Goal: Task Accomplishment & Management: Complete application form

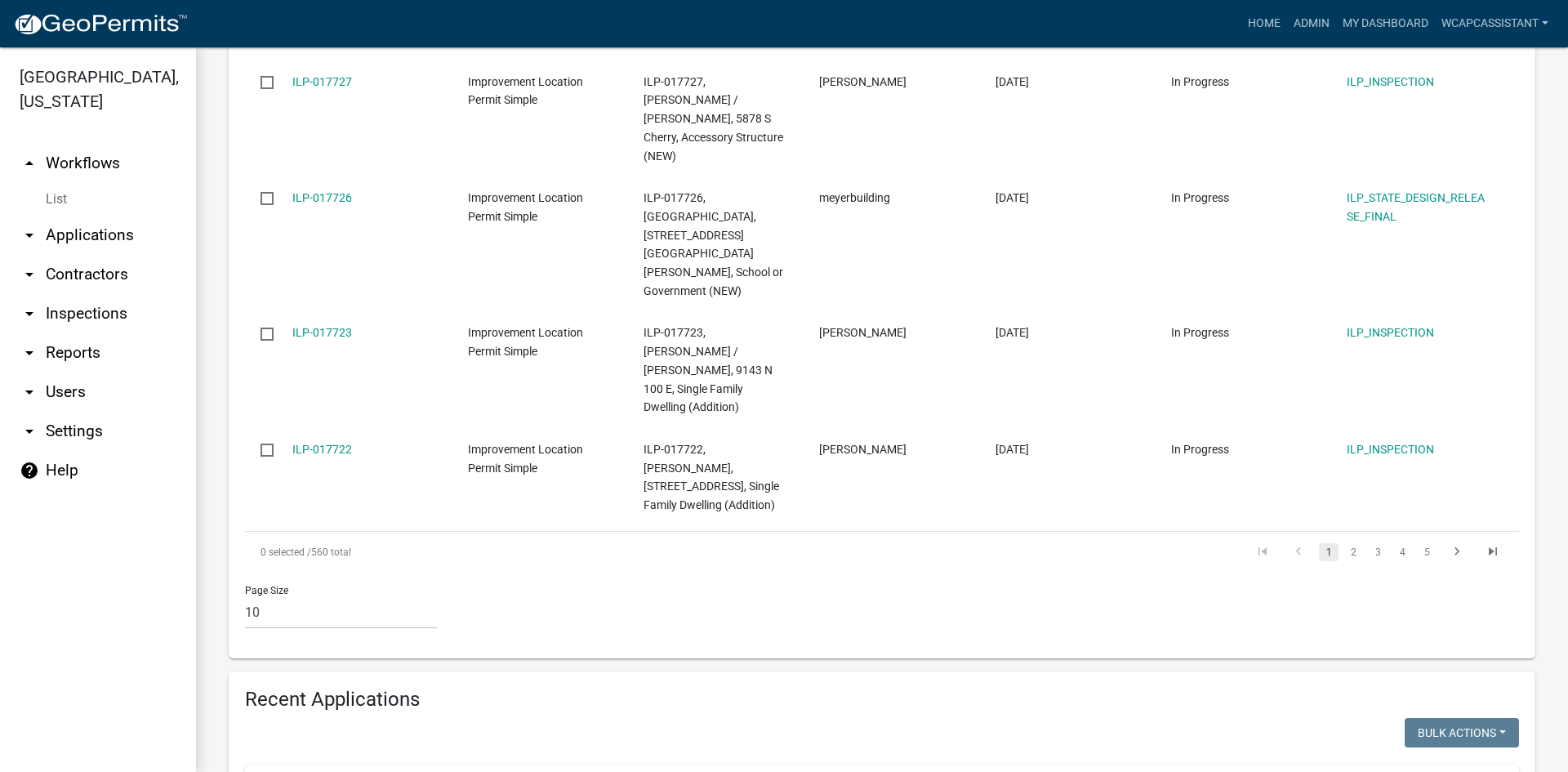
scroll to position [1552, 0]
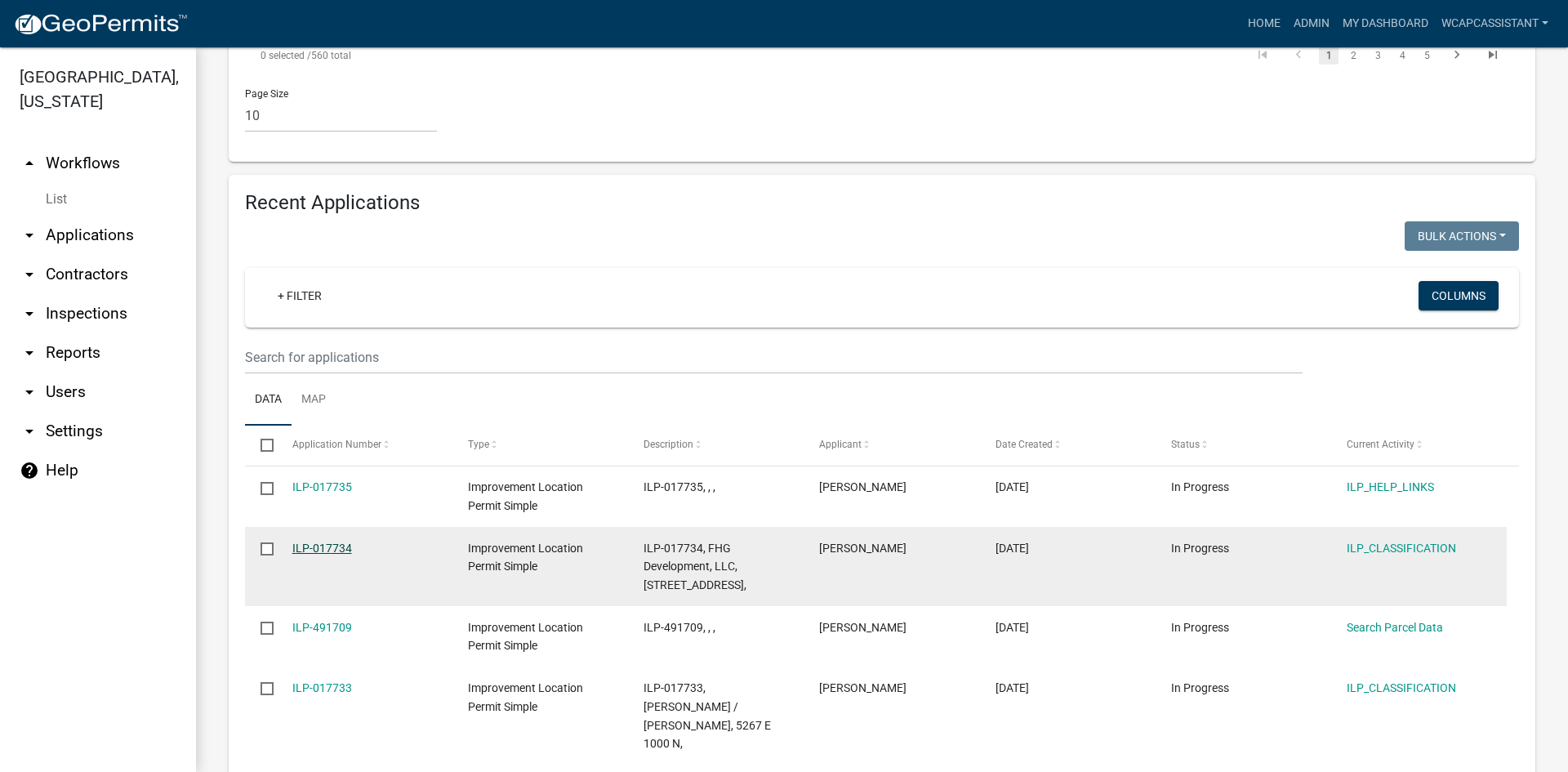
click at [323, 542] on link "ILP-017734" at bounding box center [322, 548] width 59 height 13
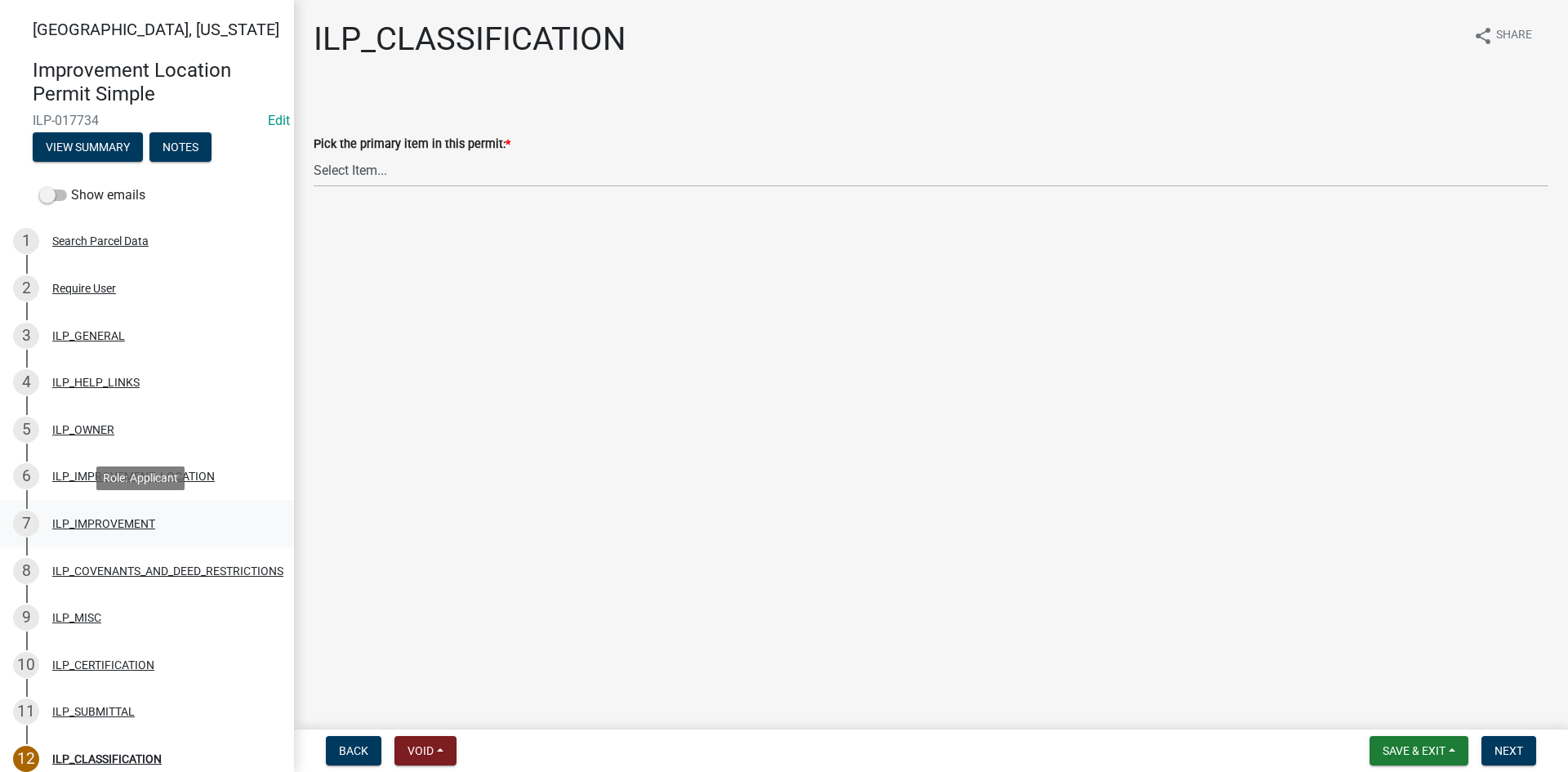
click at [126, 516] on div "7 ILP_IMPROVEMENT" at bounding box center [140, 524] width 254 height 26
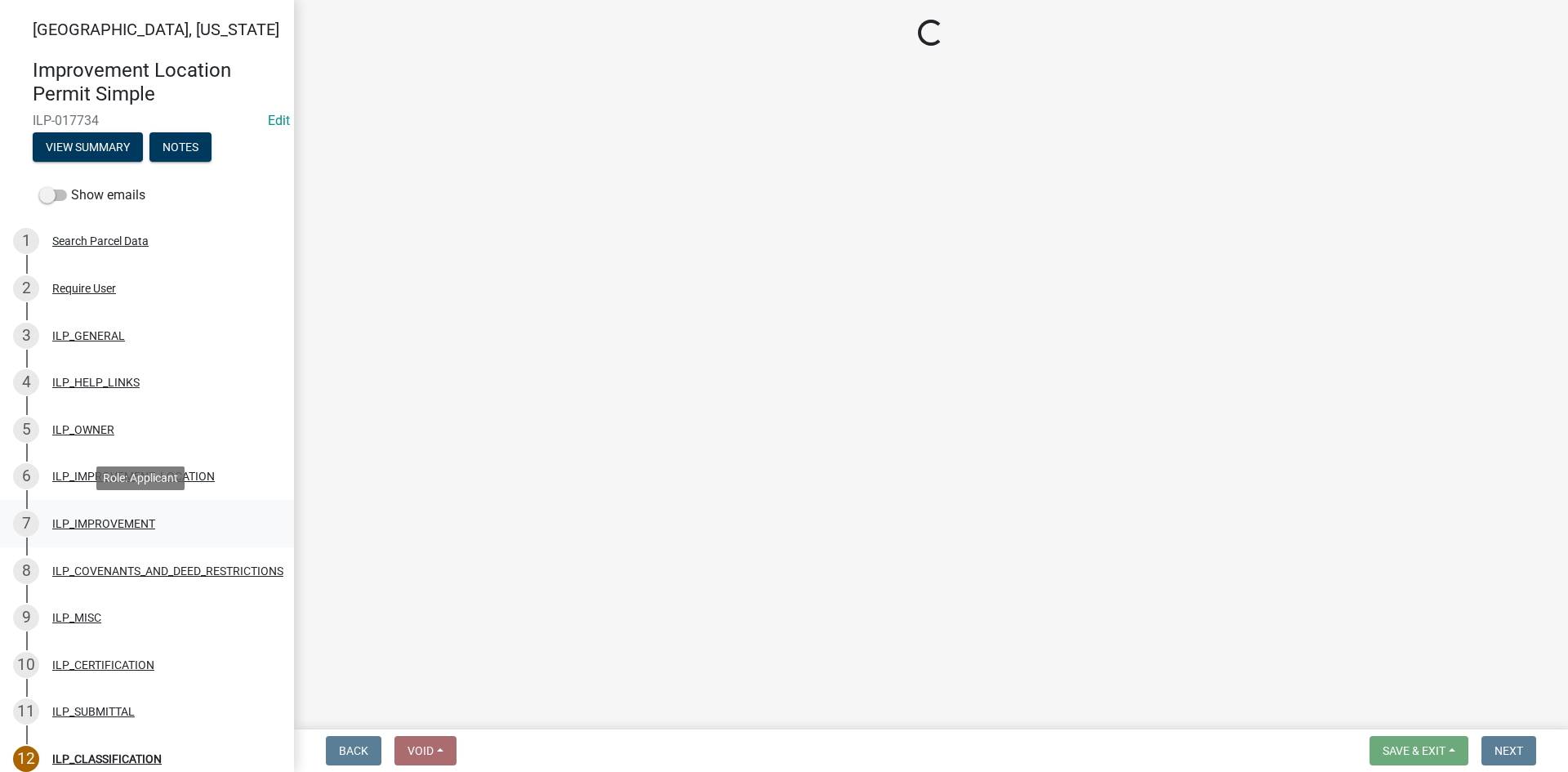
select select "d0c397cf-92c1-4d75-b08b-a5d0ada822ad"
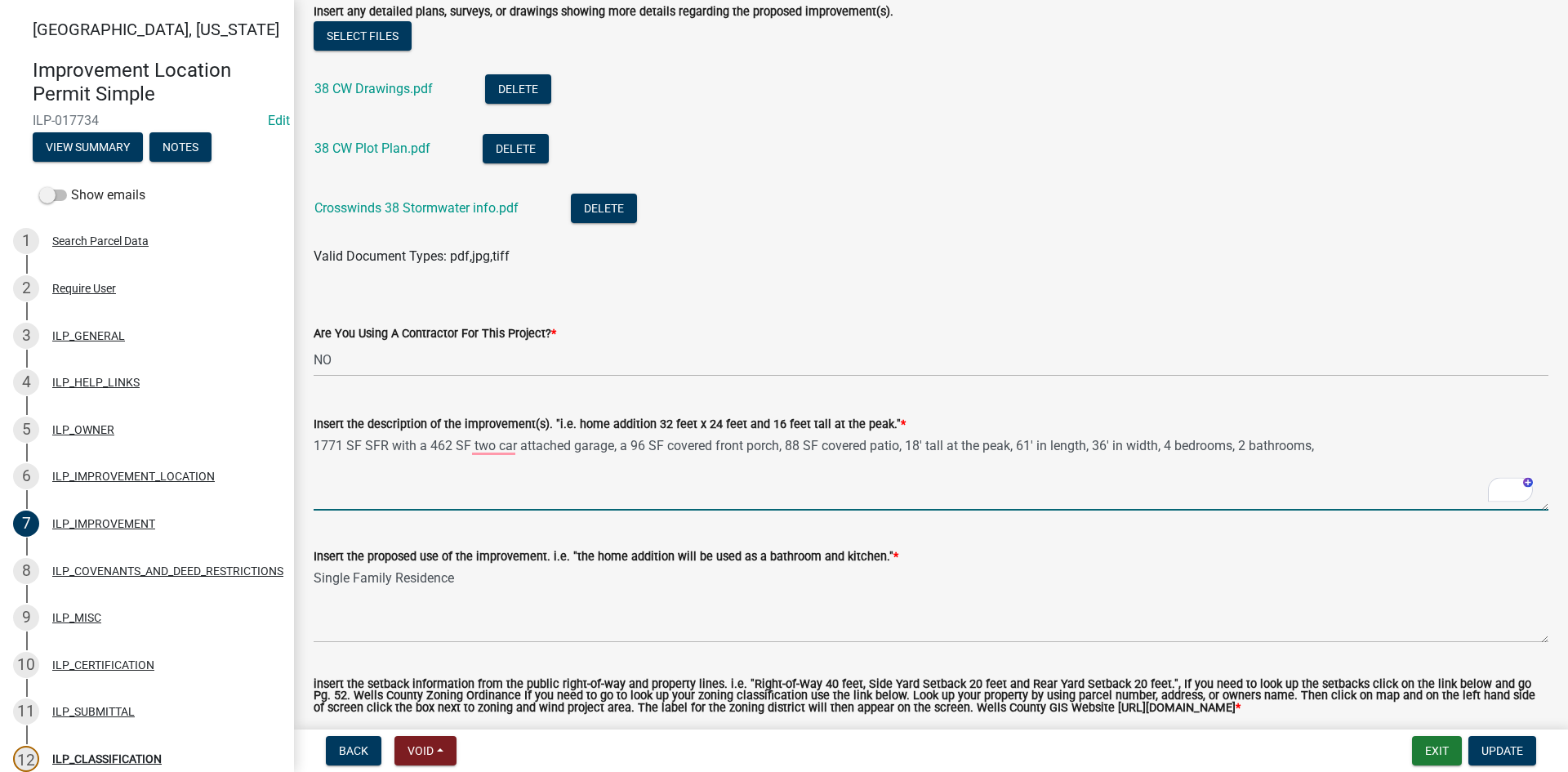
scroll to position [572, 0]
drag, startPoint x: 1336, startPoint y: 452, endPoint x: 1162, endPoint y: 449, distance: 174.0
click at [782, 449] on textarea "1771 SF SFR with a 462 SF two car attached garage, a 96 SF covered front porch,…" at bounding box center [931, 472] width 1235 height 77
click at [782, 561] on div "Insert the proposed use of the improvement. i.e. "the home addition will be use…" at bounding box center [931, 555] width 1235 height 19
click at [491, 445] on textarea "1771 SF SFR with a 462 SF two car attached garage, a 96 SF covered front porch,…" at bounding box center [931, 472] width 1235 height 77
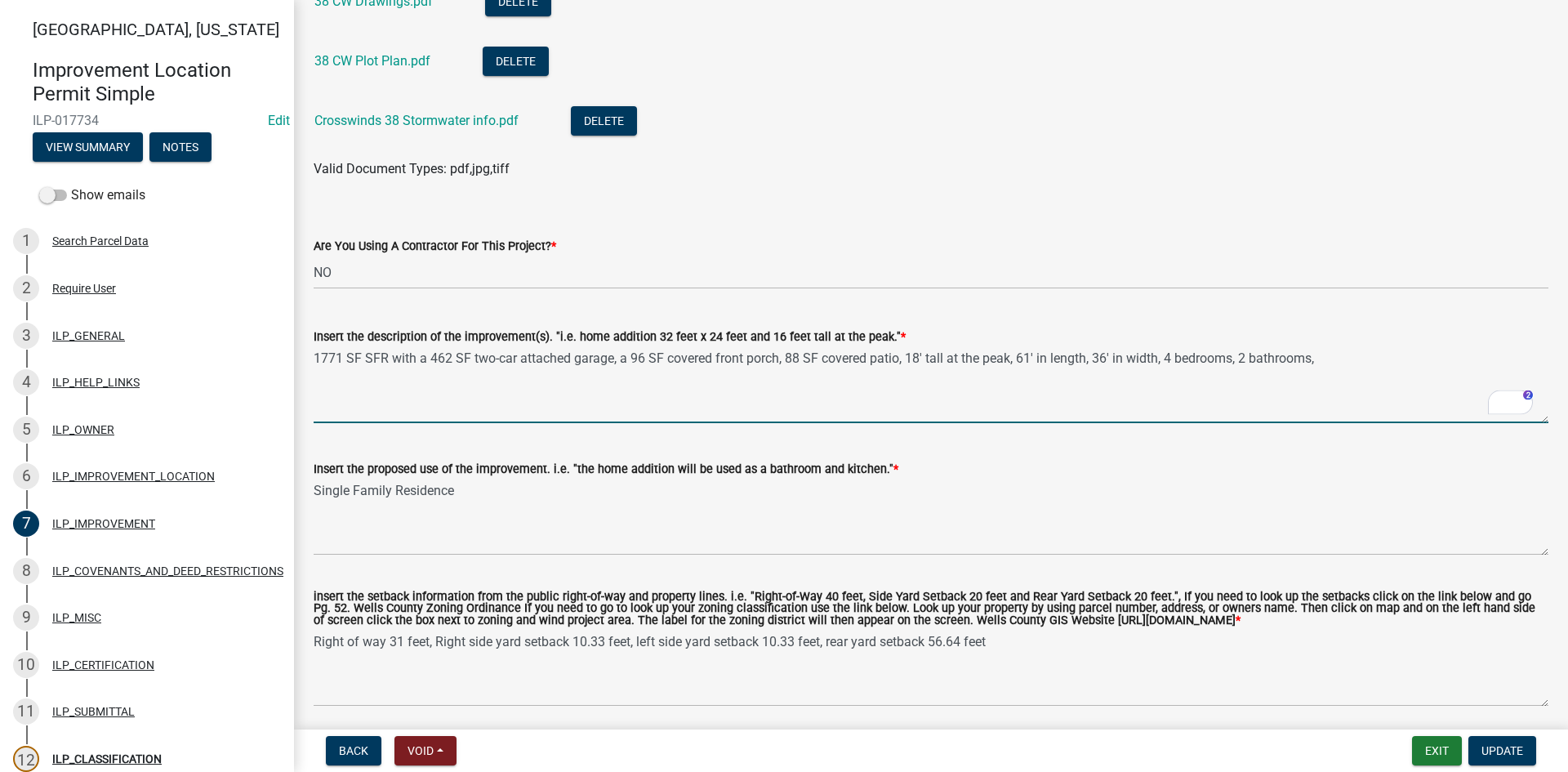
scroll to position [732, 0]
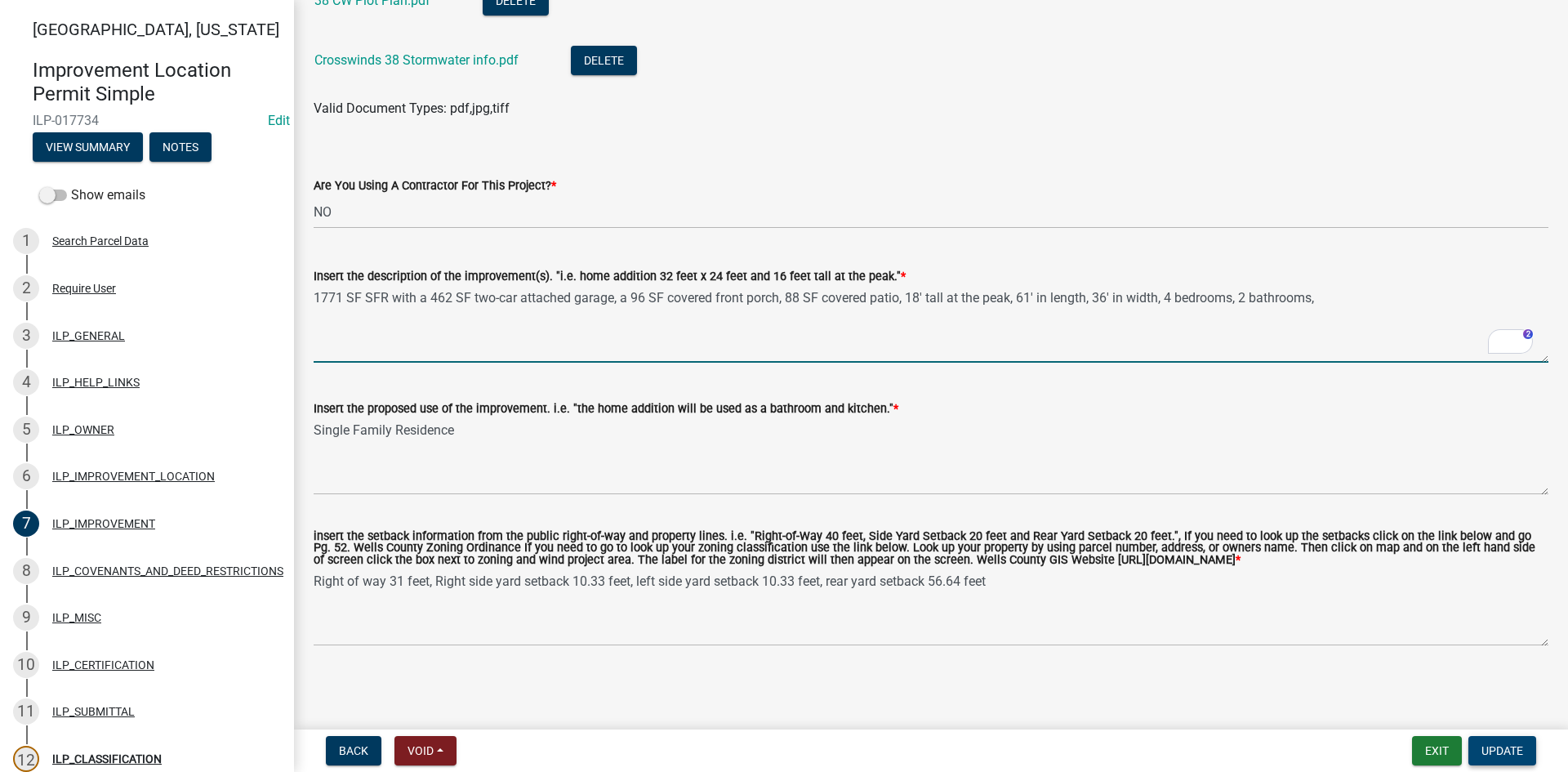
type textarea "1771 SF SFR with a 462 SF two-car attached garage, a 96 SF covered front porch,…"
click at [782, 751] on span "Update" at bounding box center [1501, 751] width 42 height 13
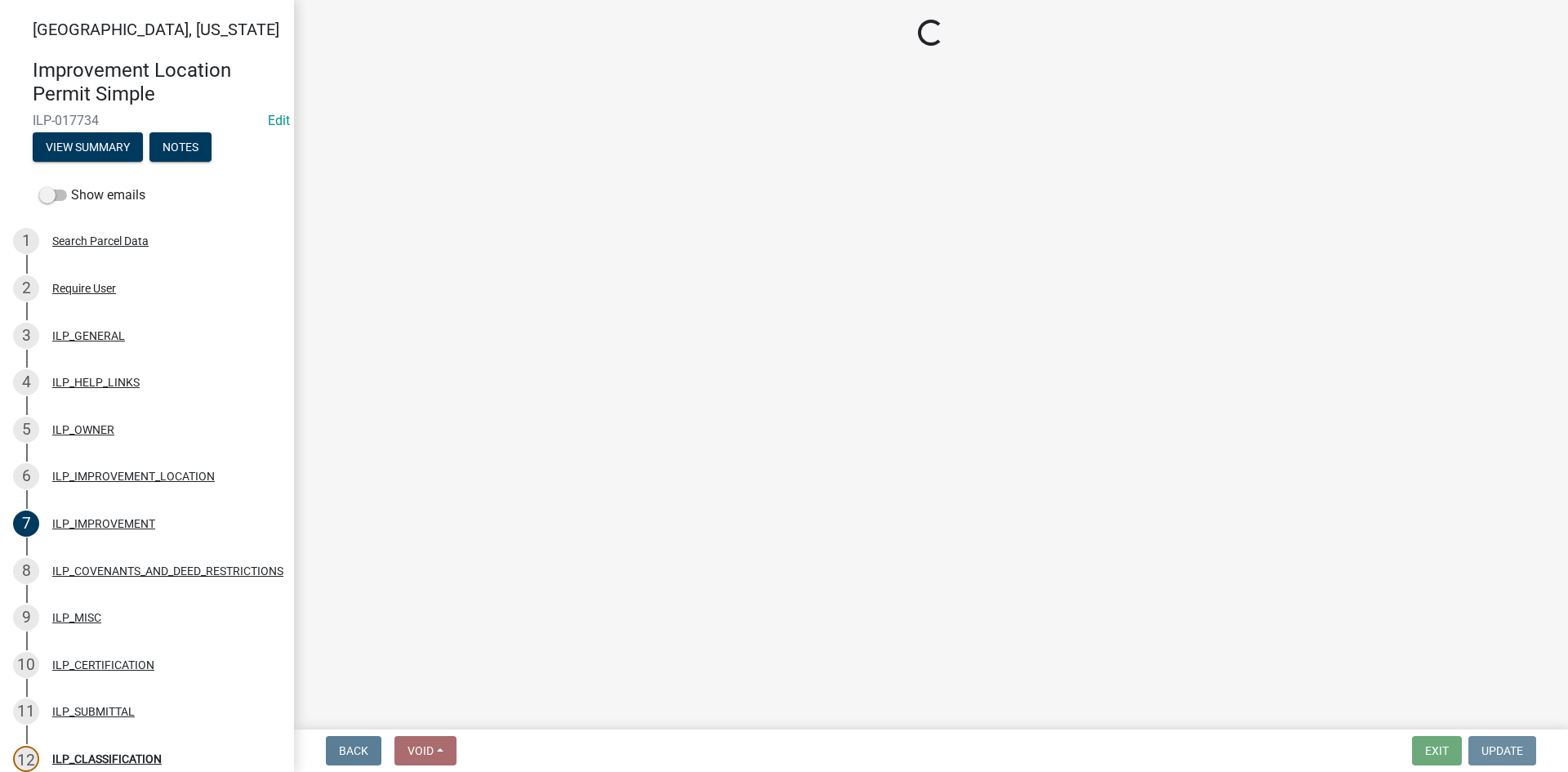
scroll to position [0, 0]
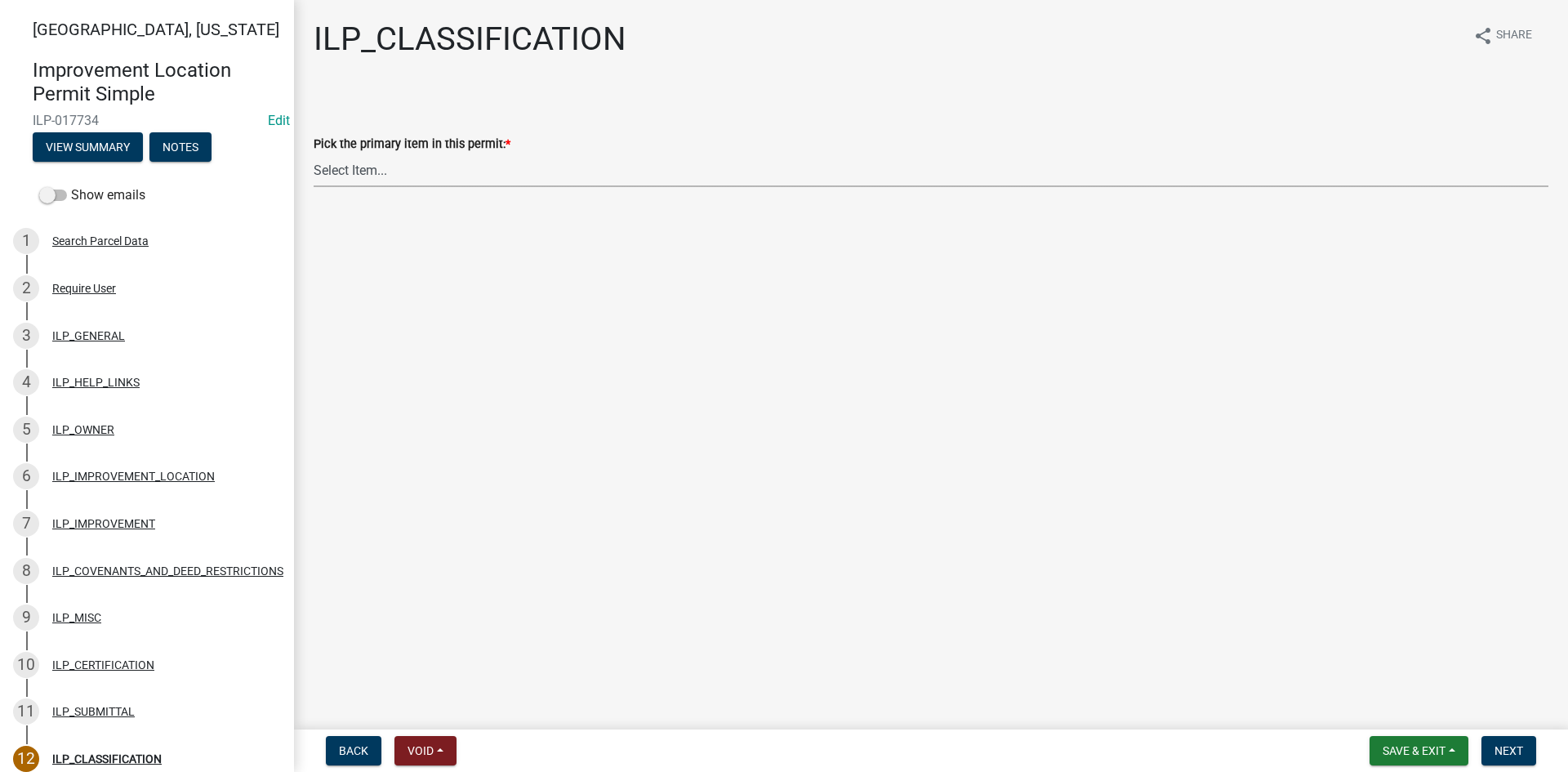
click at [557, 183] on select "Select Item... Accessory Structure (Addition) Accessory Structure (NEW) Busines…" at bounding box center [931, 170] width 1235 height 33
click at [314, 154] on select "Select Item... Accessory Structure (Addition) Accessory Structure (NEW) Busines…" at bounding box center [931, 170] width 1235 height 33
select select "e6454b4c-b350-4ead-a700-ed47372aa30f"
click at [782, 746] on button "Next" at bounding box center [1508, 751] width 55 height 30
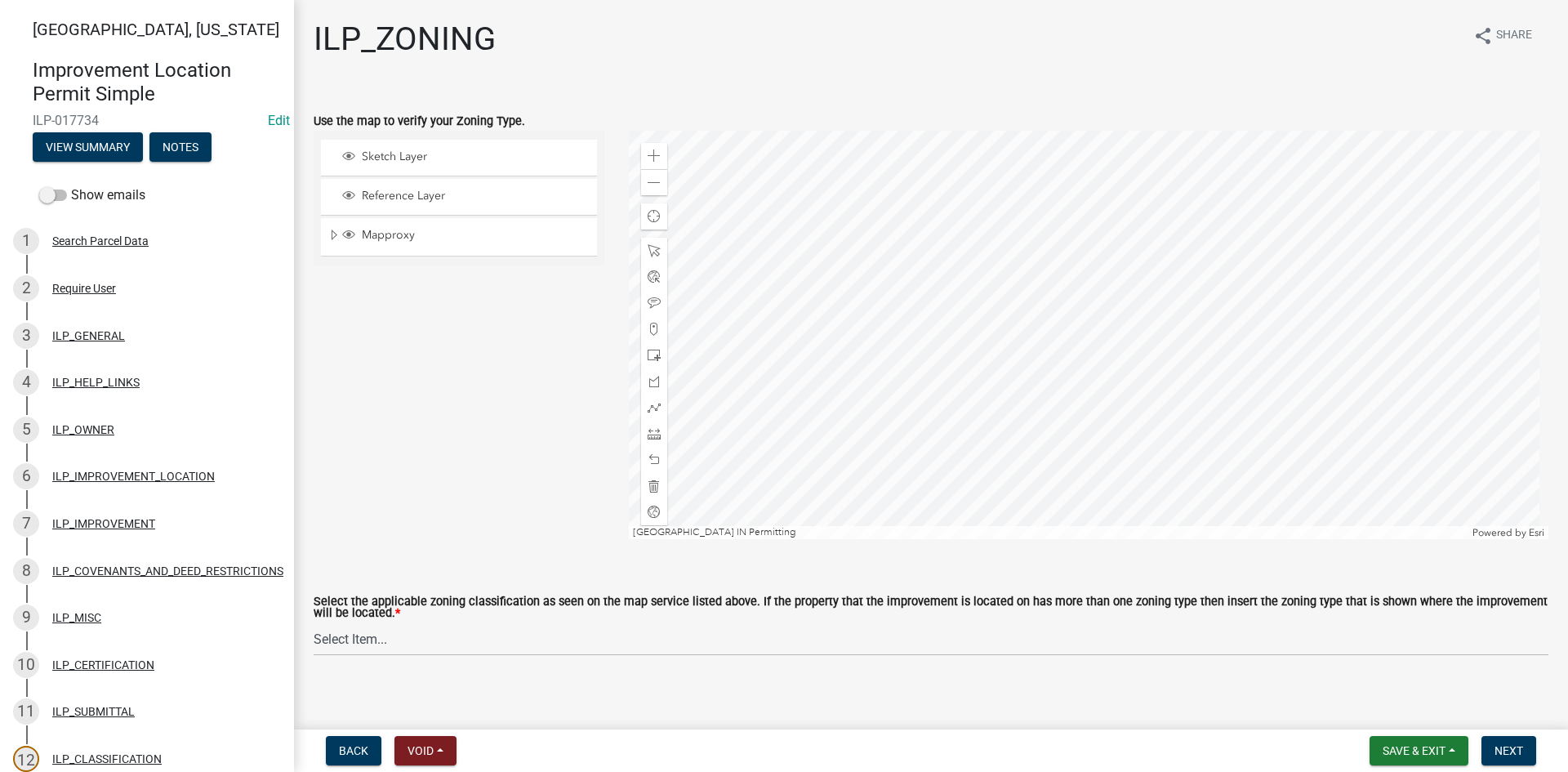
click at [510, 658] on wm-data-entity-input "Select the applicable zoning classification as seen on the map service listed a…" at bounding box center [931, 612] width 1235 height 117
click at [466, 636] on select "Select Item... A-1 "Agricultural Intensive" A-R "Agricultural Residential" S-1 …" at bounding box center [931, 640] width 1235 height 33
click at [314, 623] on select "Select Item... A-1 "Agricultural Intensive" A-R "Agricultural Residential" S-1 …" at bounding box center [931, 640] width 1235 height 33
select select "0b5c18ea-7879-4237-8996-a8c75eed875b"
click at [330, 238] on span "Expand" at bounding box center [334, 235] width 13 height 16
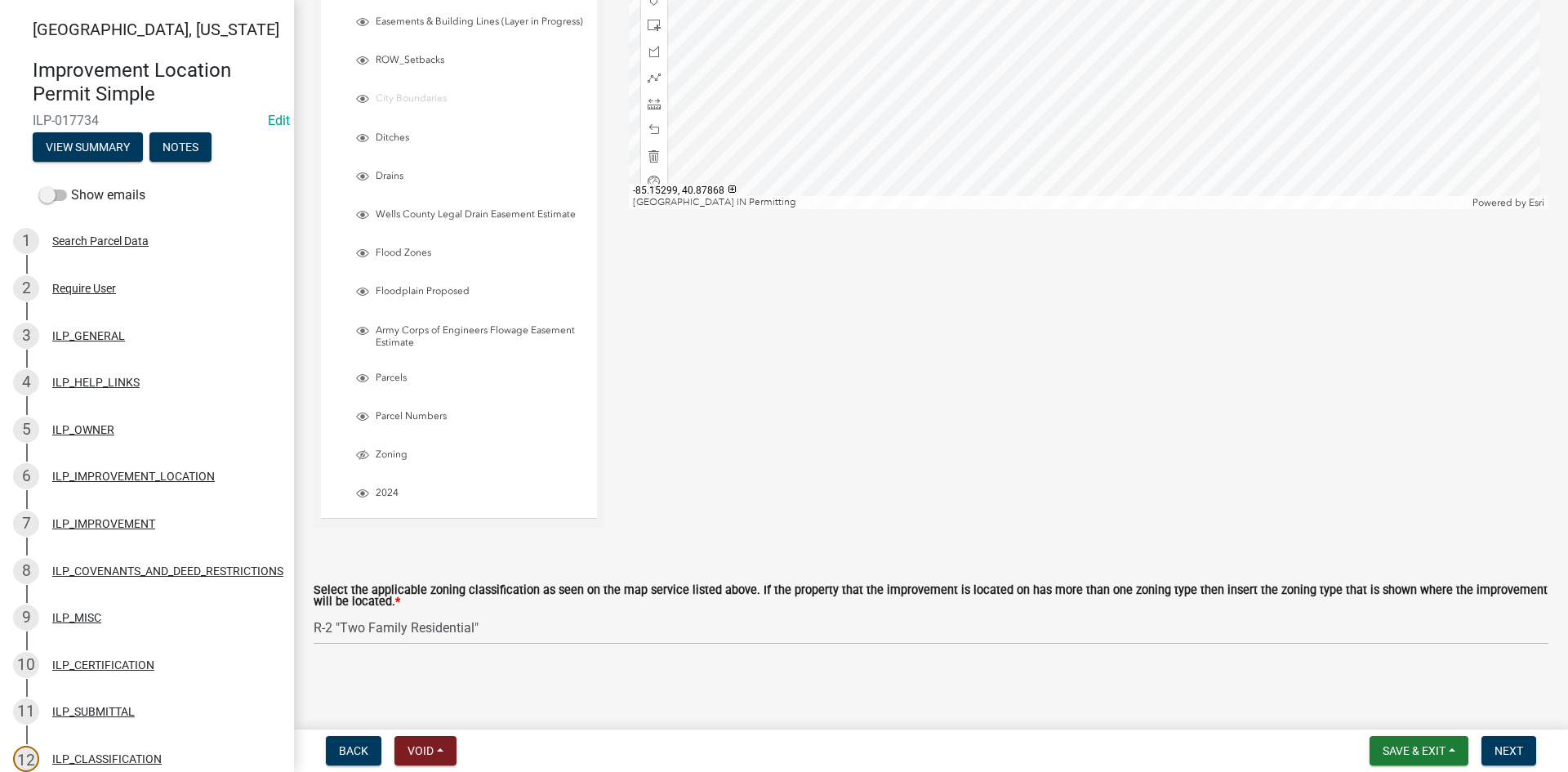
scroll to position [340, 0]
click at [364, 454] on span "Layer List" at bounding box center [363, 455] width 13 height 13
click at [782, 758] on button "Next" at bounding box center [1508, 751] width 55 height 30
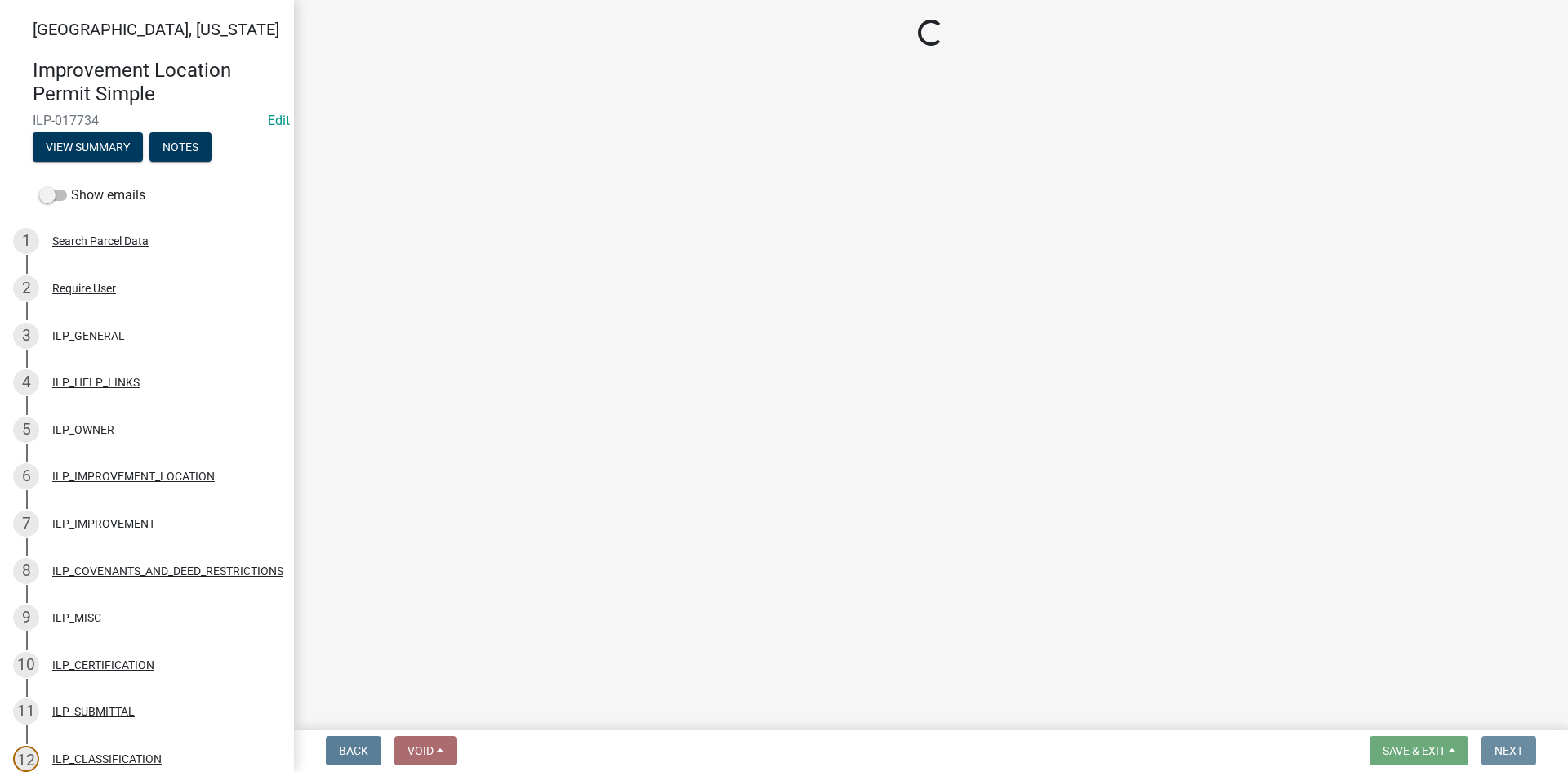
scroll to position [0, 0]
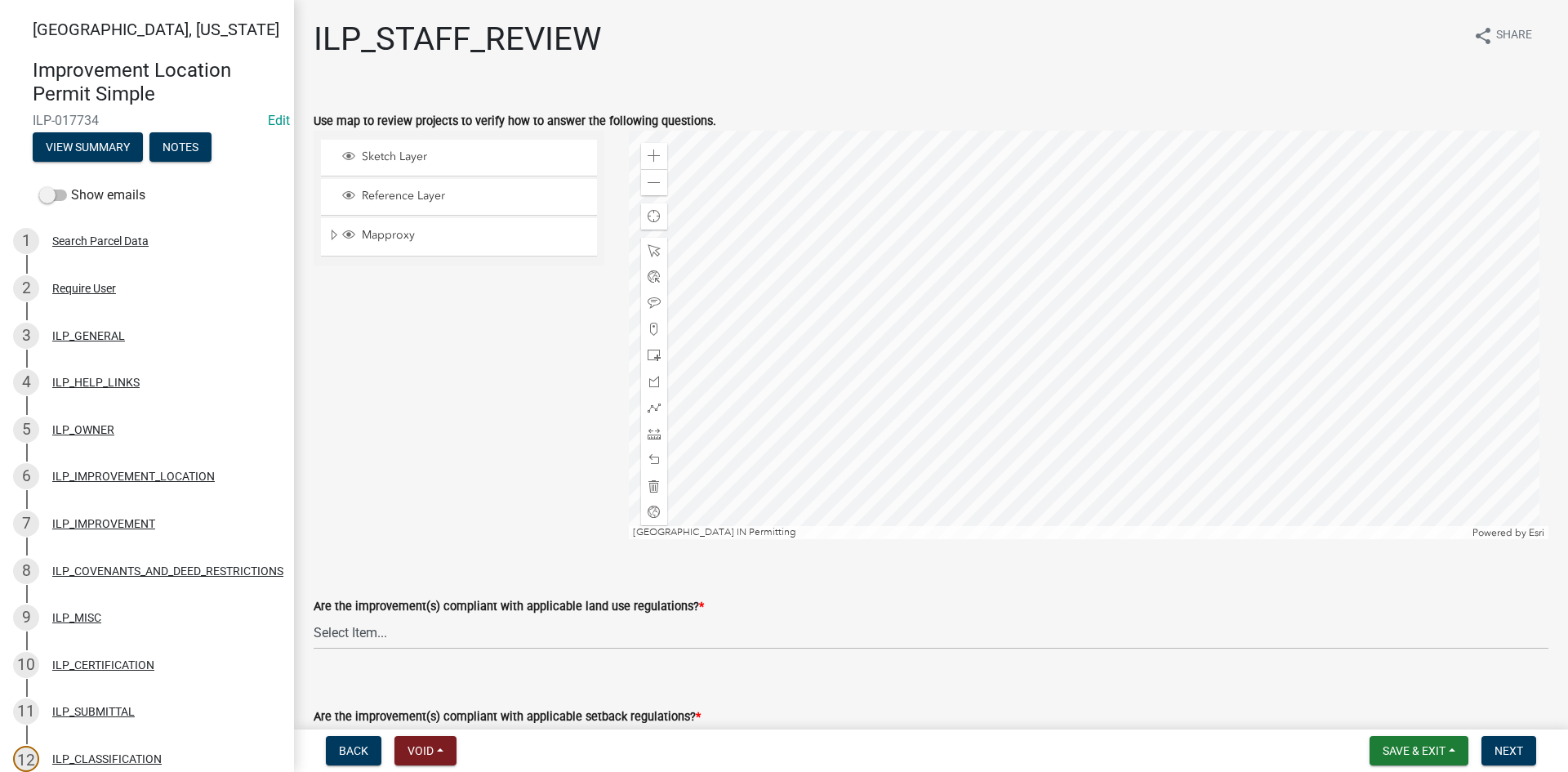
click at [407, 651] on wm-data-entity-input "Are the improvement(s) compliant with applicable land use regulations? * Select…" at bounding box center [931, 608] width 1235 height 110
click at [403, 639] on select "Select Item... YES NO" at bounding box center [931, 633] width 1235 height 33
click at [314, 616] on select "Select Item... YES NO" at bounding box center [931, 633] width 1235 height 33
select select "83ffa5df-1258-41bd-a108-9f2370541ef9"
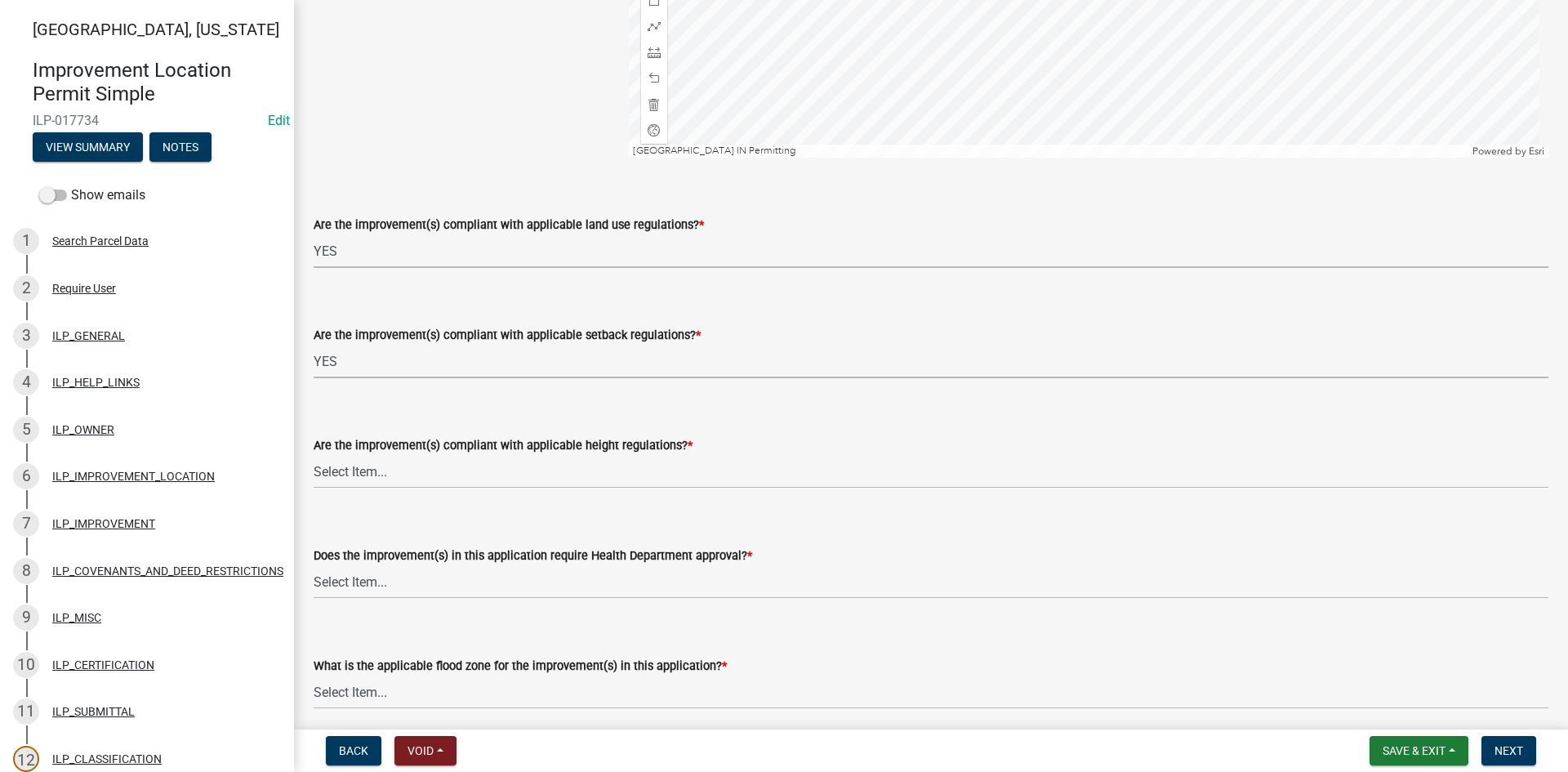
select select "e76e6c03-c199-4125-95d7-daca193c3739"
select select "b2795382-5a5c-496e-8f40-9eac2bba8e54"
select select "2cf99e9a-fd48-429a-ab01-6241dd9ef86f"
select select "546a9c8a-0bf2-4128-b2a0-21aece03a164"
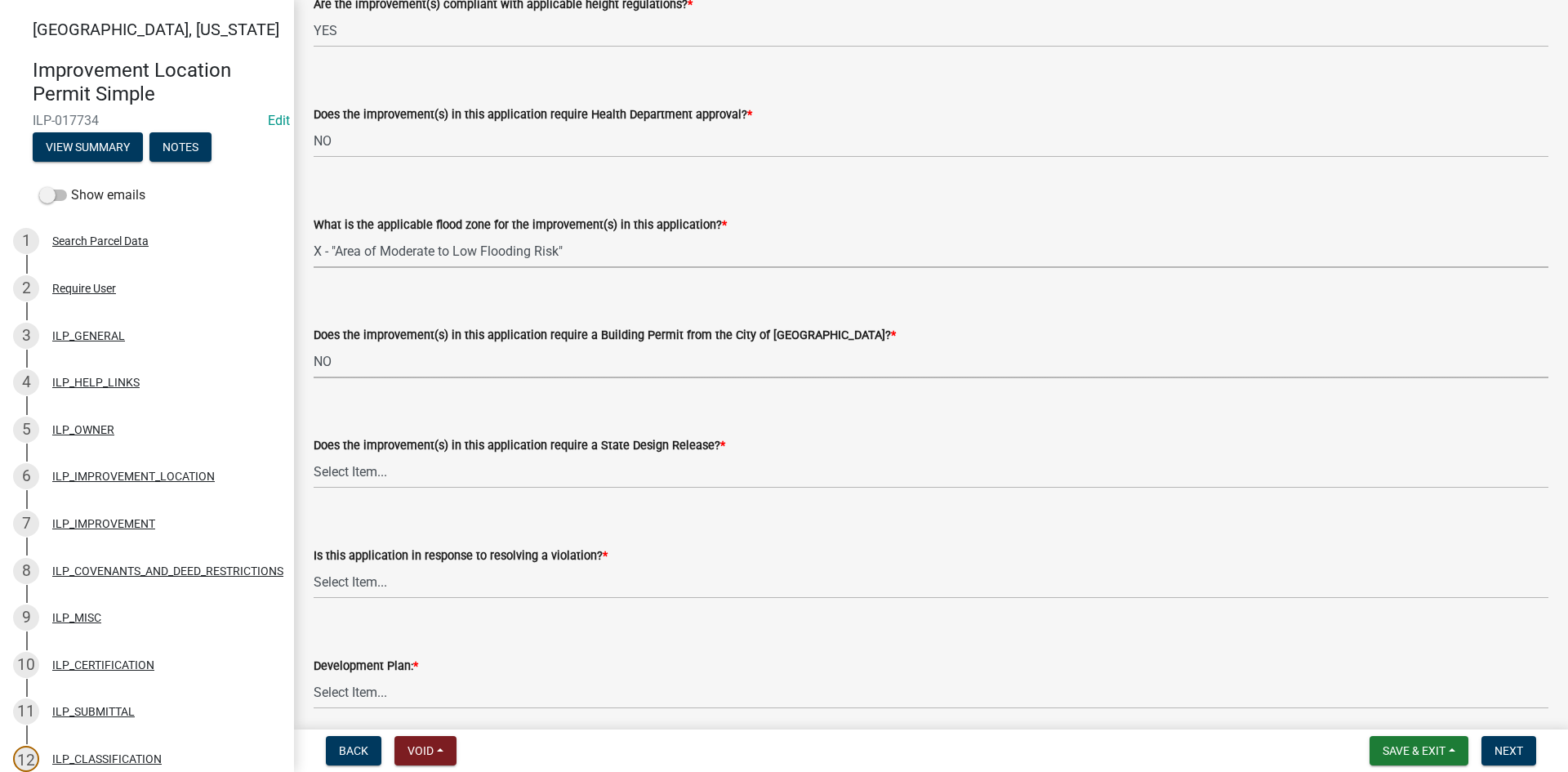
select select "3dde91a6-95a6-42fe-ae60-c75c292f8dd0"
select select "3e29b85e-0a39-40b5-813f-a0c180e4f93d"
select select "296d3b28-03f6-4b85-9592-a9e1e0e51d18"
select select "f492072b-a2fa-4f7c-8f99-9e809c6c526f"
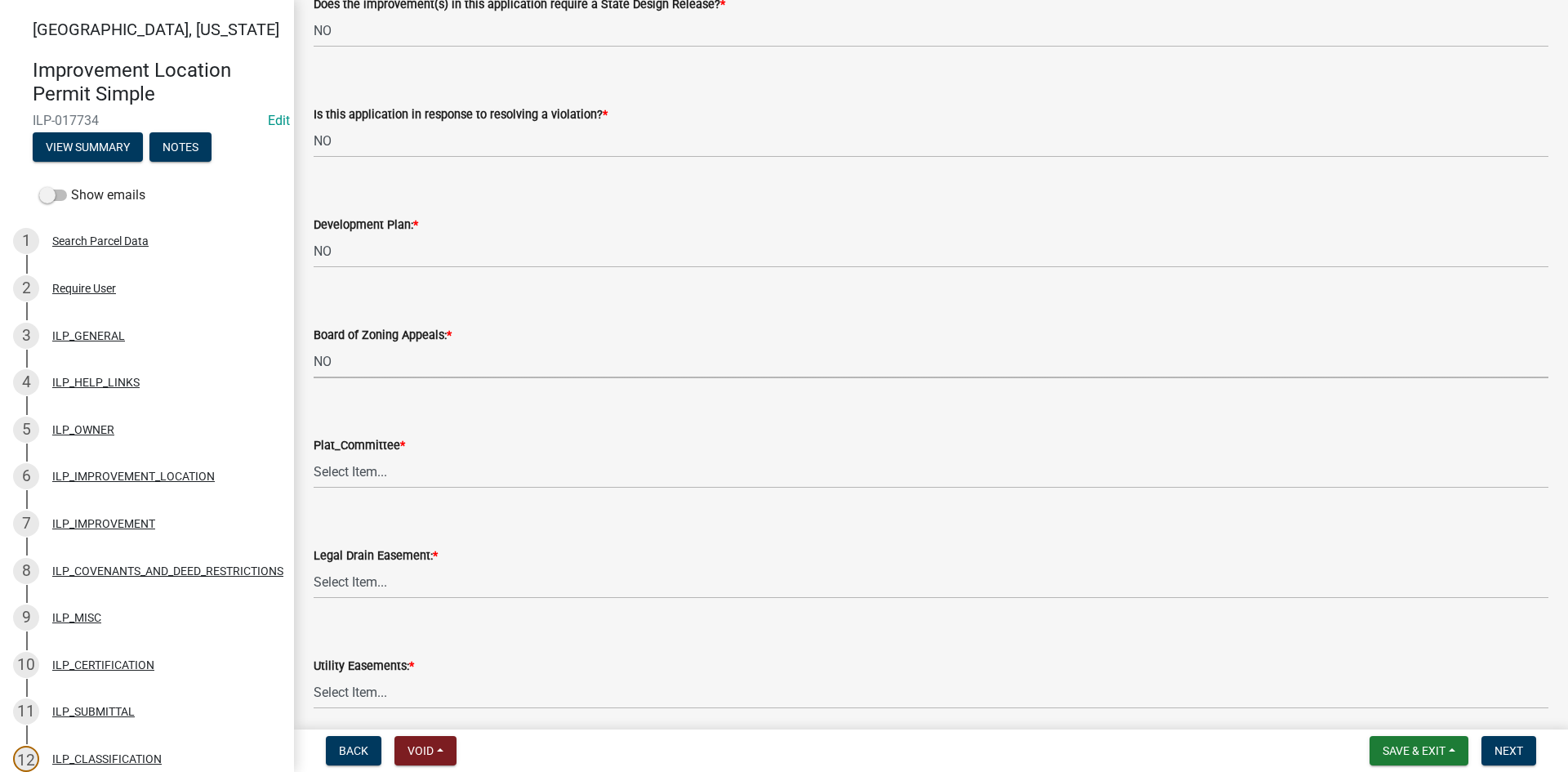
select select "91f2ca91-6260-441c-87d8-e38016df5c96"
select select "63238f16-a362-487f-83af-24d0c8cf3edd"
select select "4de29e95-b13a-4926-a5fe-83364331169b"
select select "8e424161-7bf1-4e33-adf9-a347c03eff2b"
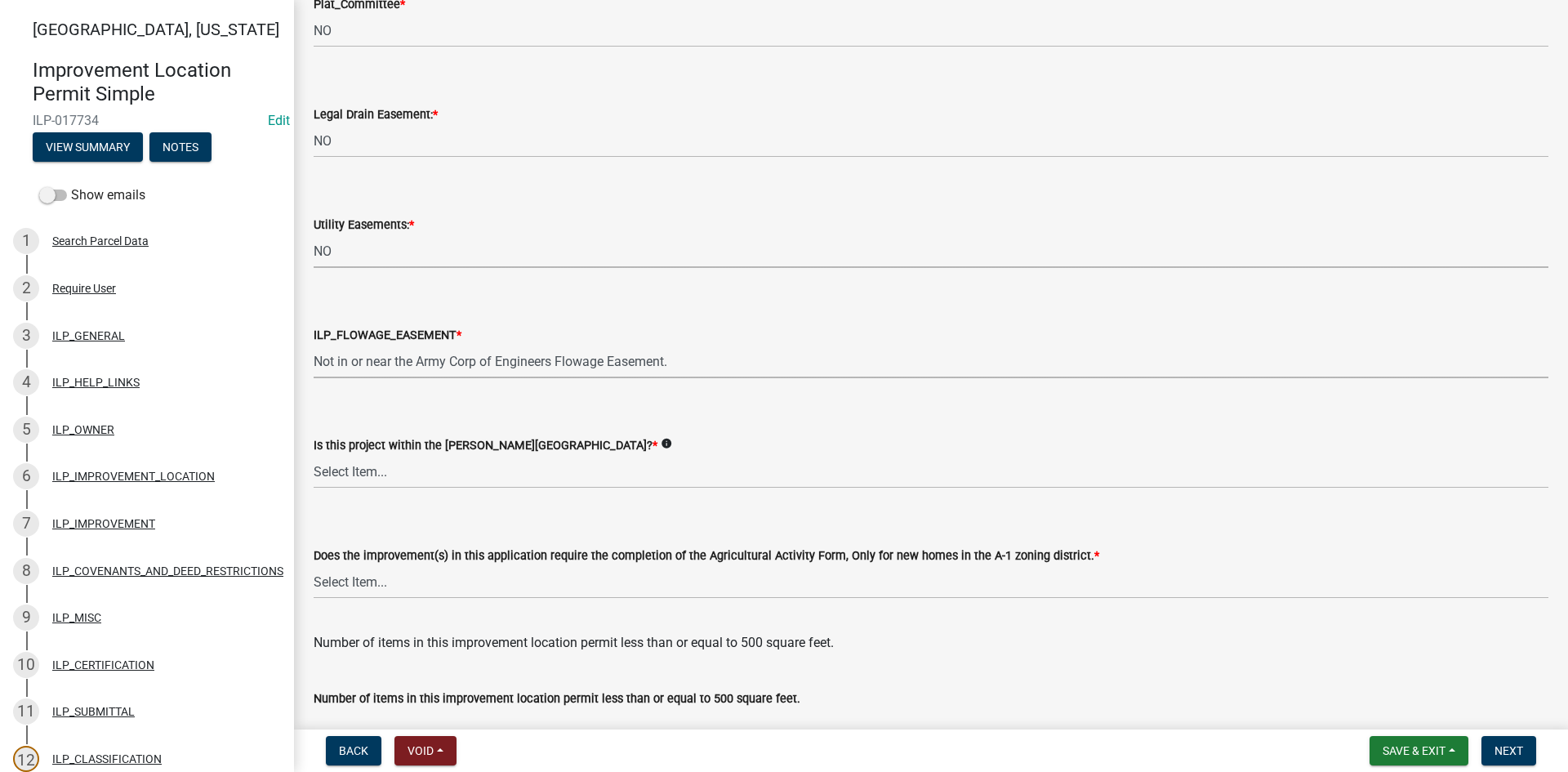
select select "bdd9c930-c7fe-4770-81ee-2c29cf953f8b"
select select "c22a6da1-a4b9-4a20-9552-3c4da3c32bc7"
select select "b8432f74-40d2-4ff6-ba31-770d91760c6e"
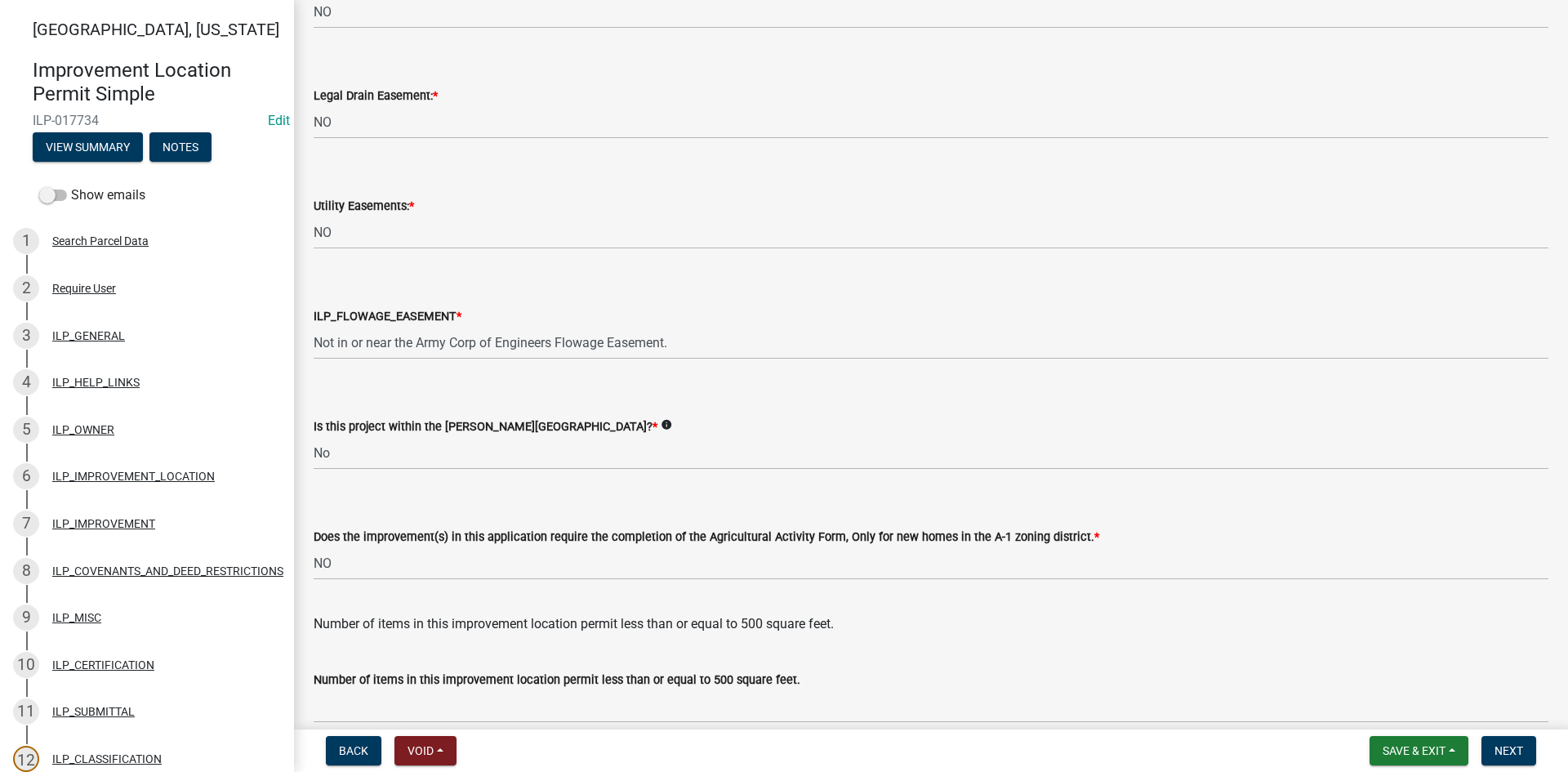
scroll to position [2107, 0]
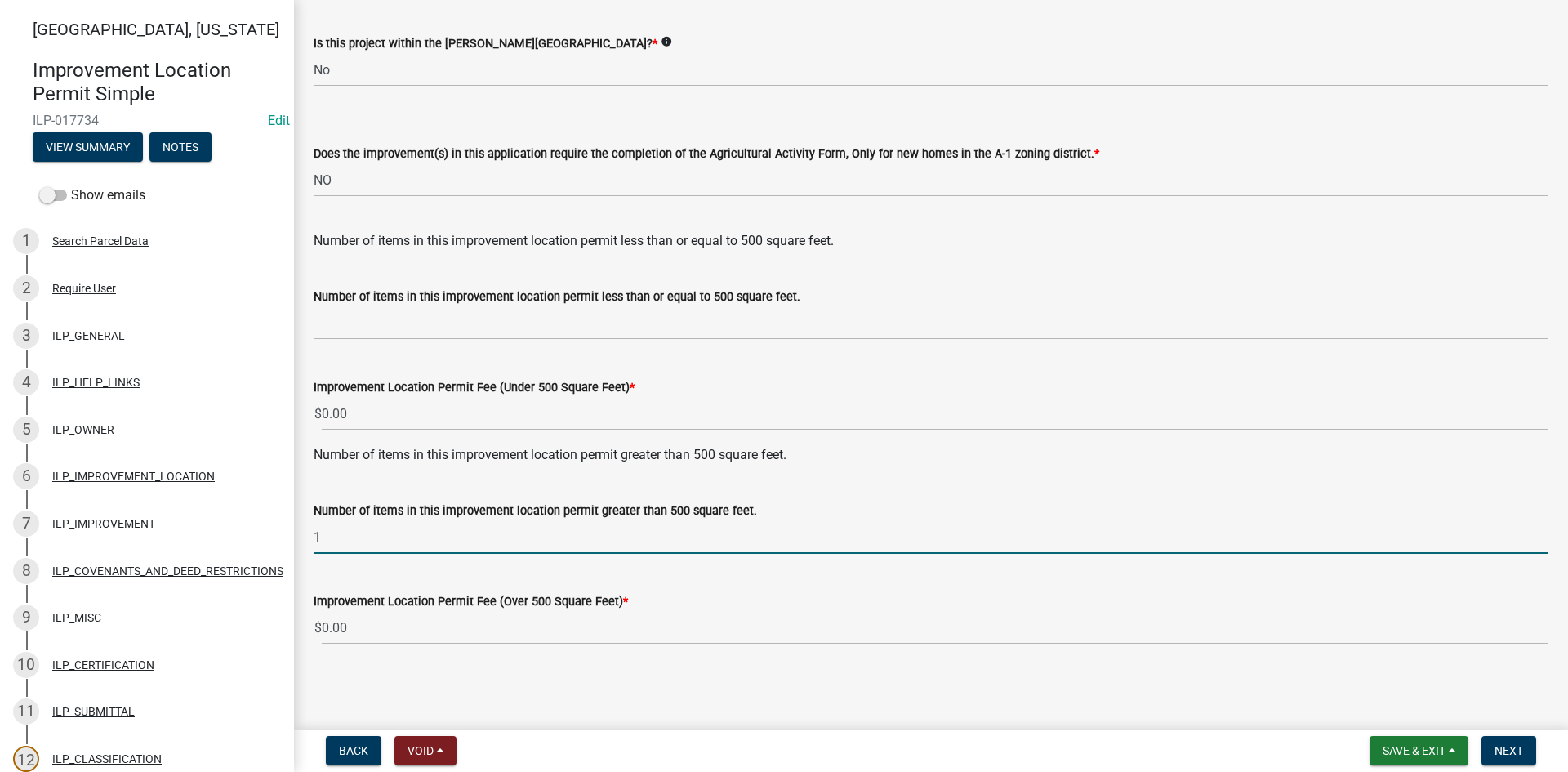
type input "1"
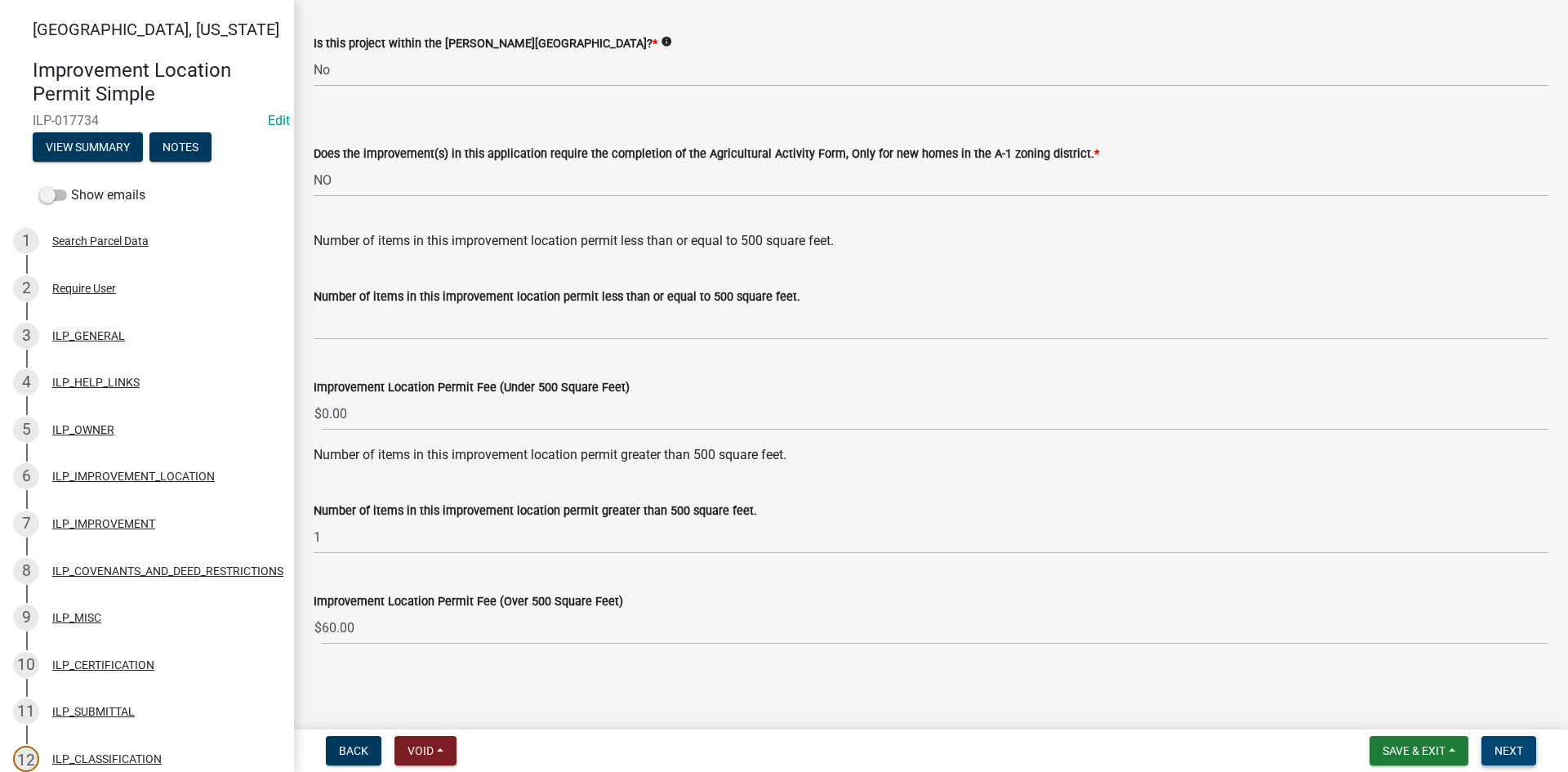
click at [782, 751] on span "Next" at bounding box center [1508, 751] width 29 height 13
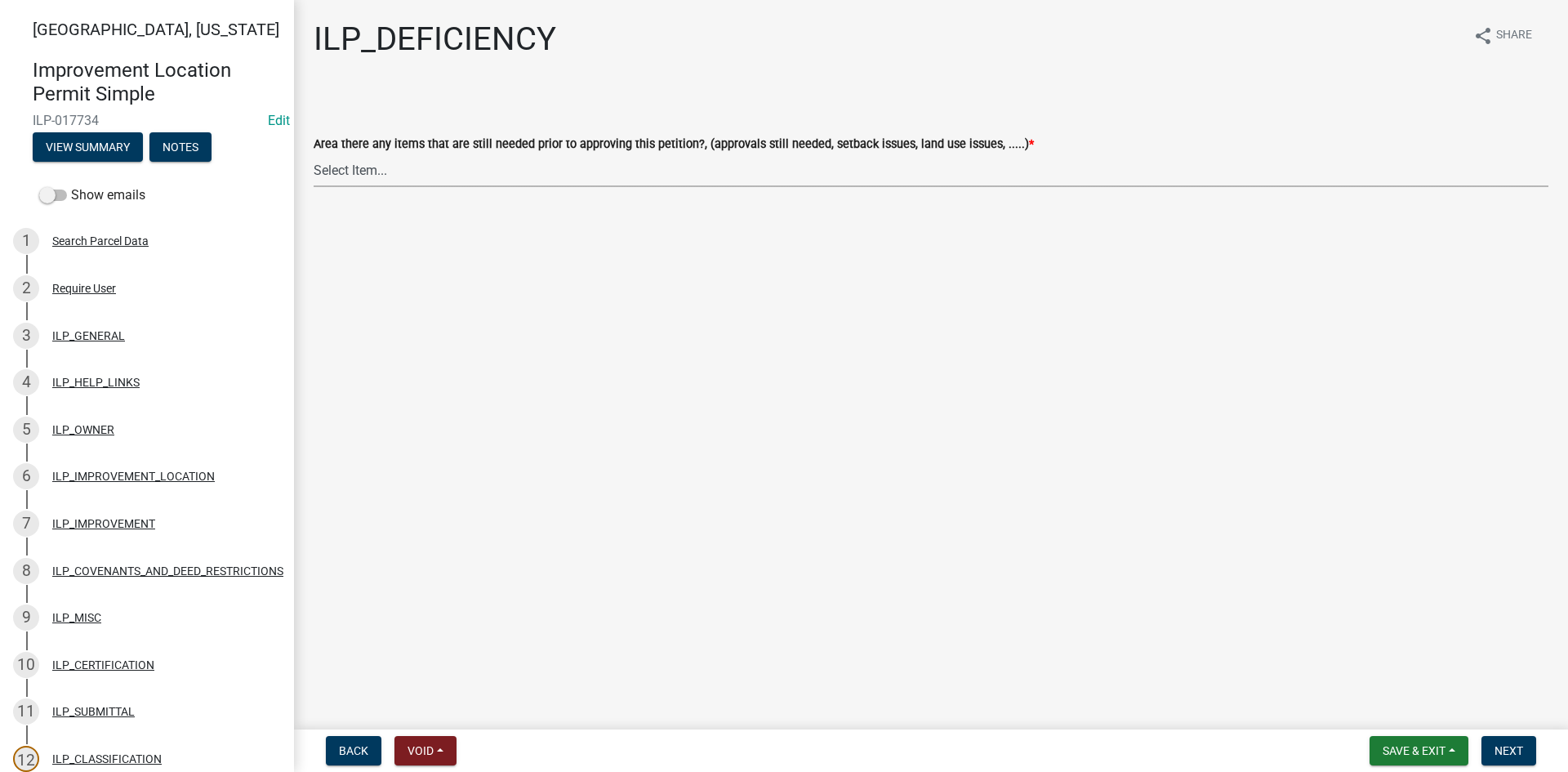
click at [574, 176] on select "Select Item... YES NO" at bounding box center [931, 170] width 1235 height 33
click at [314, 154] on select "Select Item... YES NO" at bounding box center [931, 170] width 1235 height 33
click at [657, 175] on select "Select Item... YES NO" at bounding box center [931, 170] width 1235 height 33
click at [314, 154] on select "Select Item... YES NO" at bounding box center [931, 170] width 1235 height 33
select select "88f51f67-ad00-412f-ad25-d9a24cd42bdb"
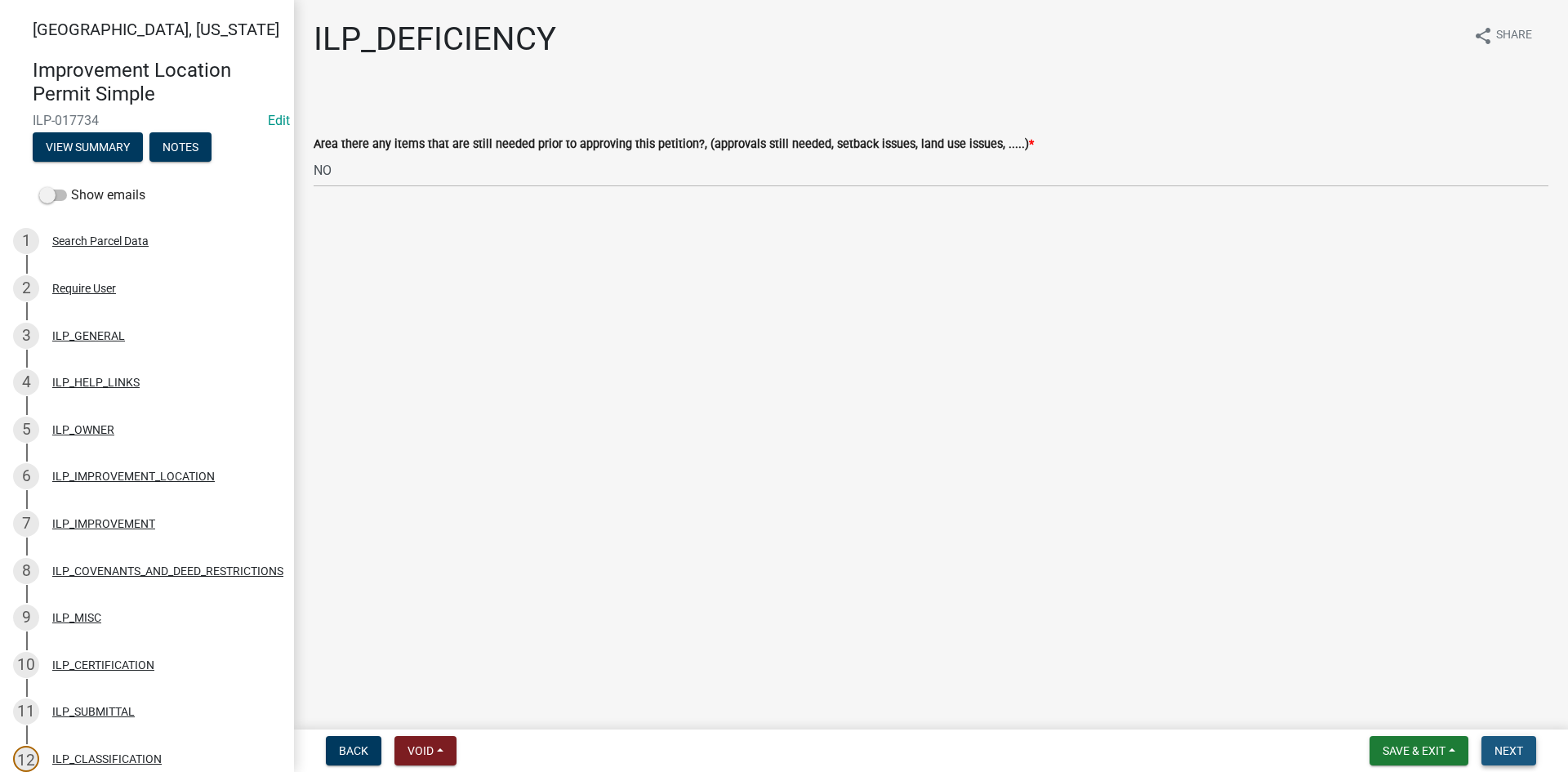
click at [782, 752] on span "Next" at bounding box center [1508, 751] width 29 height 13
click at [563, 177] on select "Select Item... Denied Approved" at bounding box center [931, 170] width 1235 height 33
click at [314, 154] on select "Select Item... Denied Approved" at bounding box center [931, 170] width 1235 height 33
select select "676ca0ef-d742-4b5a-a79e-763cf2a28fc9"
click at [782, 749] on span "Next" at bounding box center [1508, 751] width 29 height 13
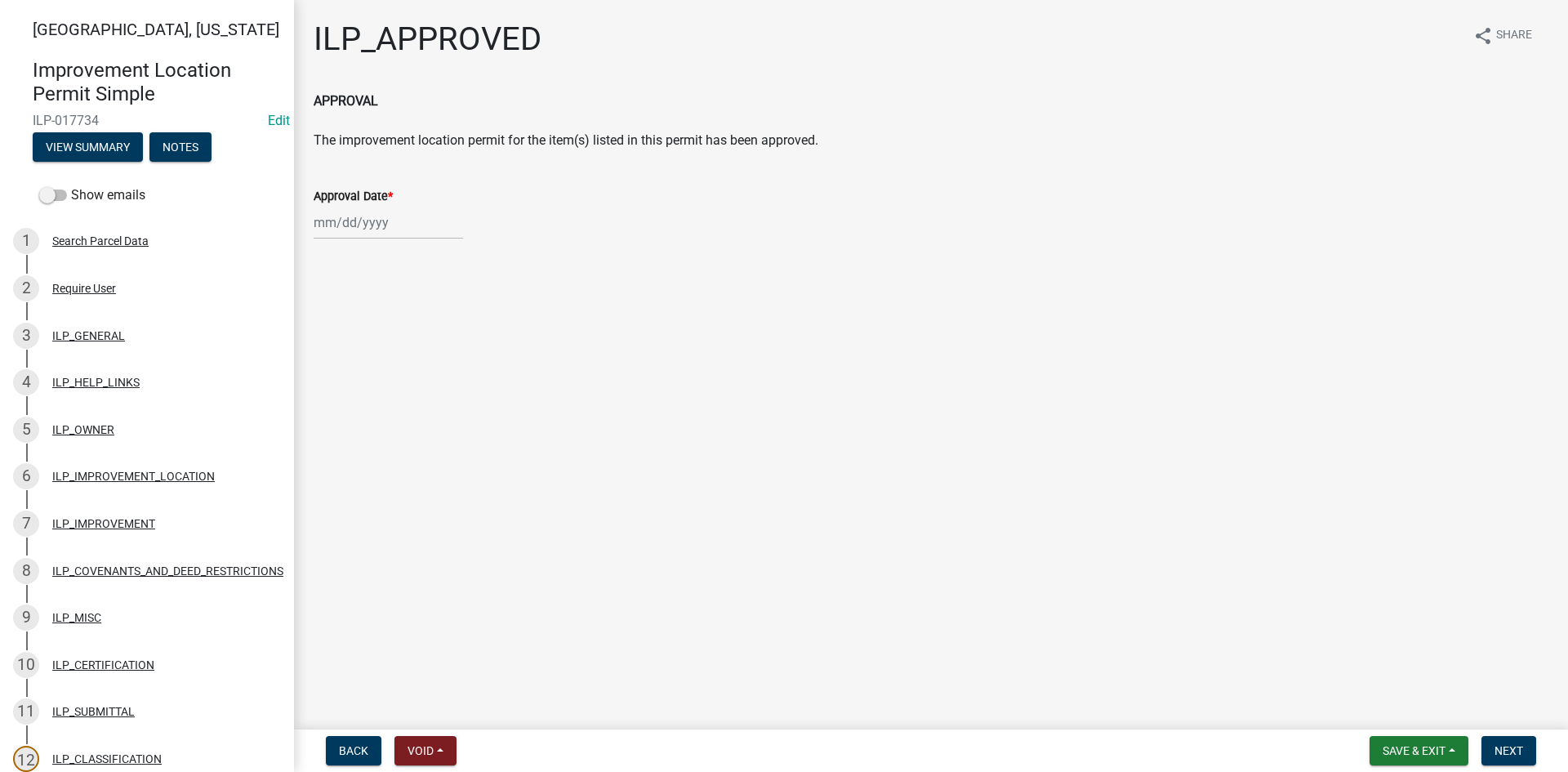
select select "10"
select select "2025"
drag, startPoint x: 362, startPoint y: 226, endPoint x: 365, endPoint y: 236, distance: 10.4
click at [362, 226] on div "[PERSON_NAME] Feb Mar Apr [PERSON_NAME][DATE] Oct Nov [DATE] 1526 1527 1528 152…" at bounding box center [389, 222] width 150 height 33
click at [356, 365] on div "14" at bounding box center [356, 362] width 26 height 26
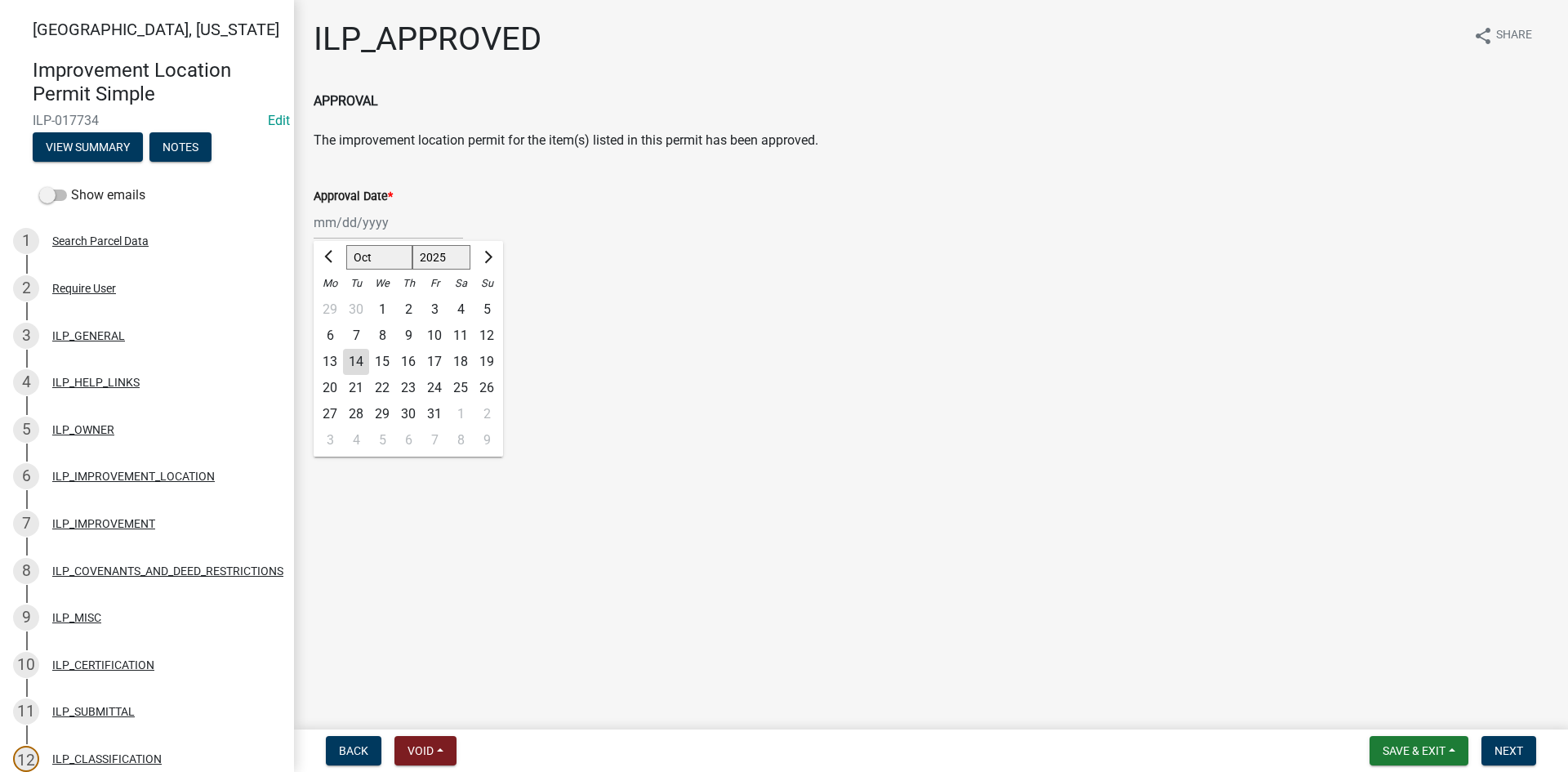
type input "[DATE]"
click at [782, 739] on button "Next" at bounding box center [1508, 751] width 55 height 30
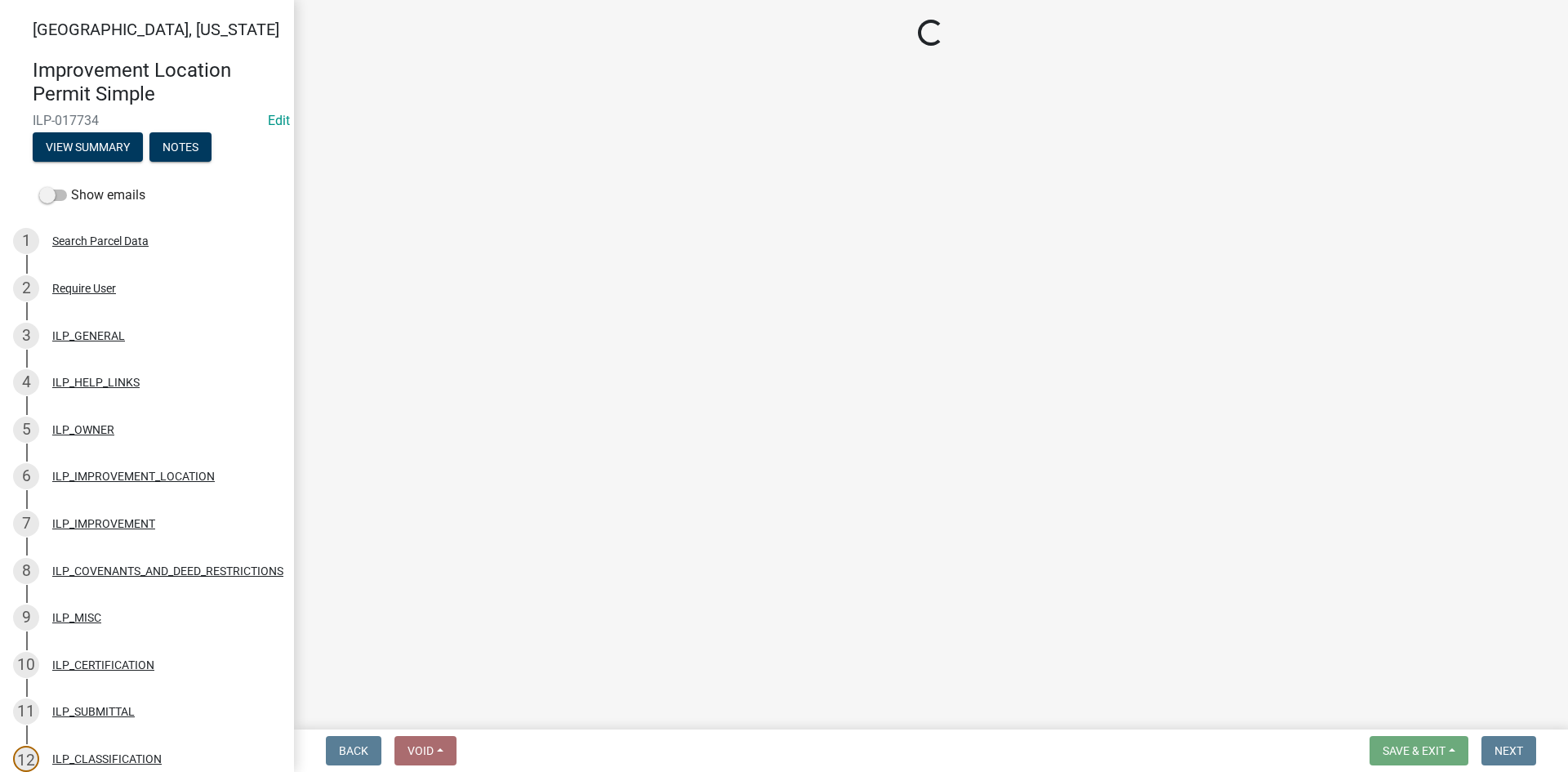
select select "3: 3"
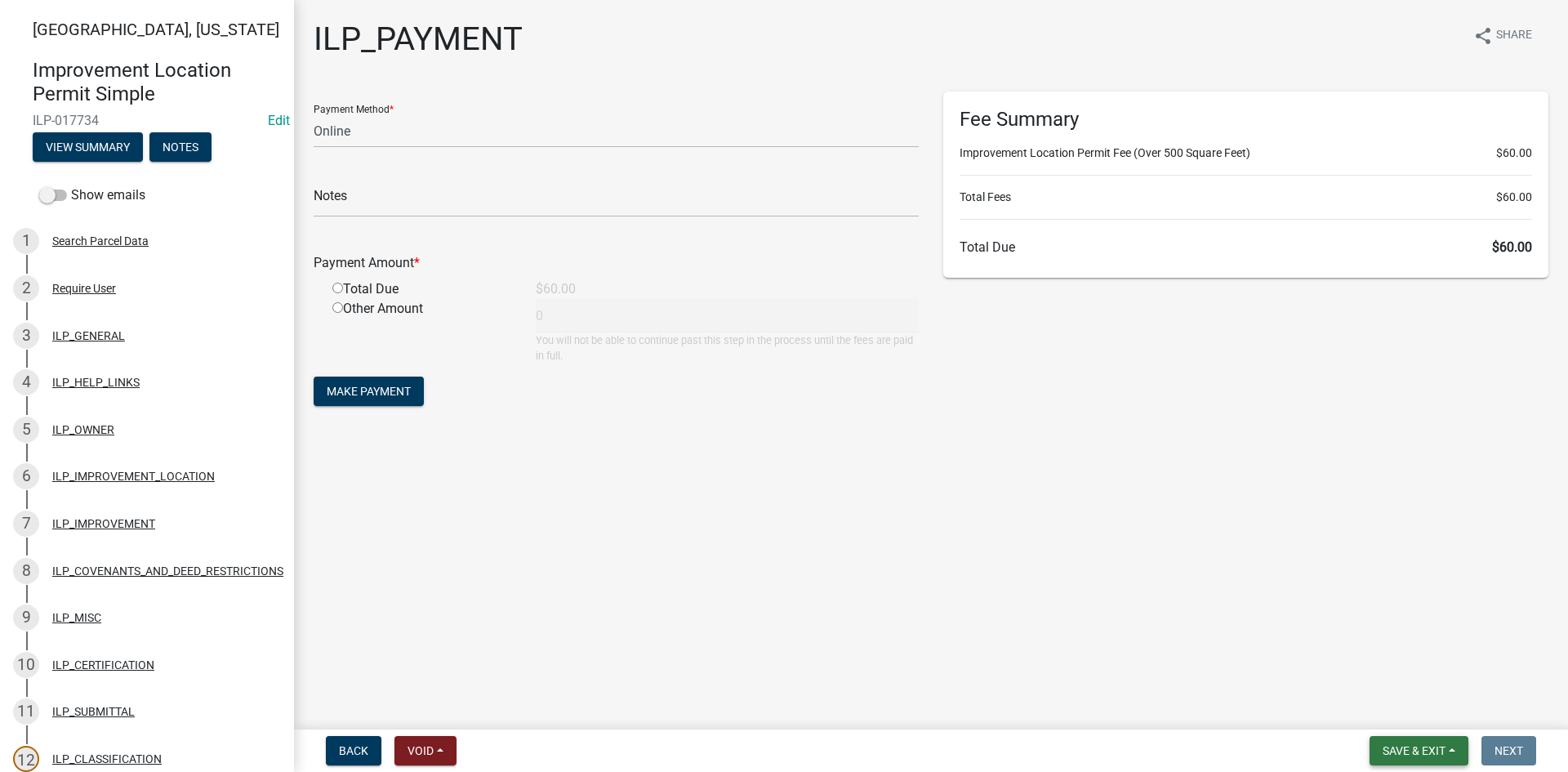
click at [782, 745] on span "Save & Exit" at bounding box center [1414, 751] width 63 height 13
click at [782, 705] on button "Save & Exit" at bounding box center [1402, 708] width 130 height 39
